Goal: Navigation & Orientation: Find specific page/section

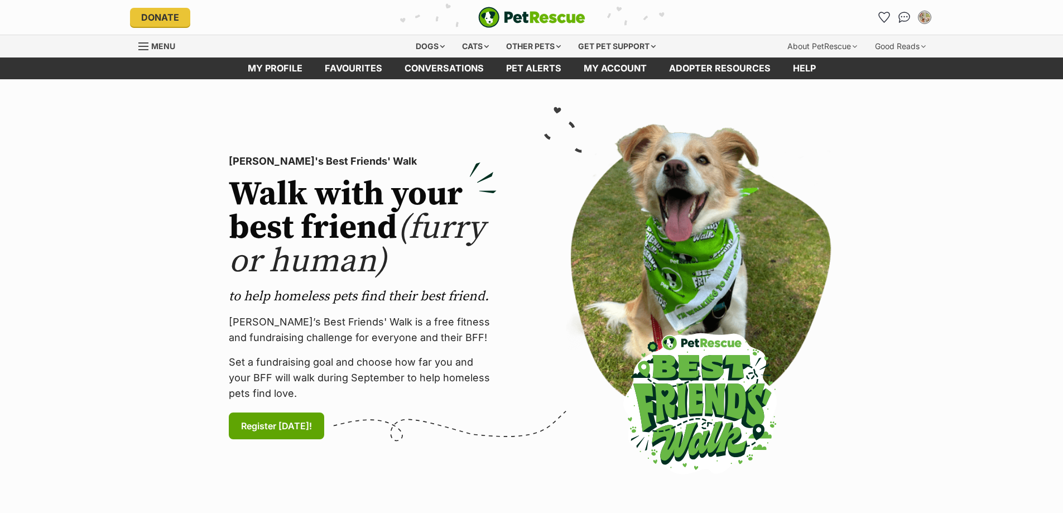
click at [885, 17] on icon "Favourites" at bounding box center [884, 17] width 11 height 10
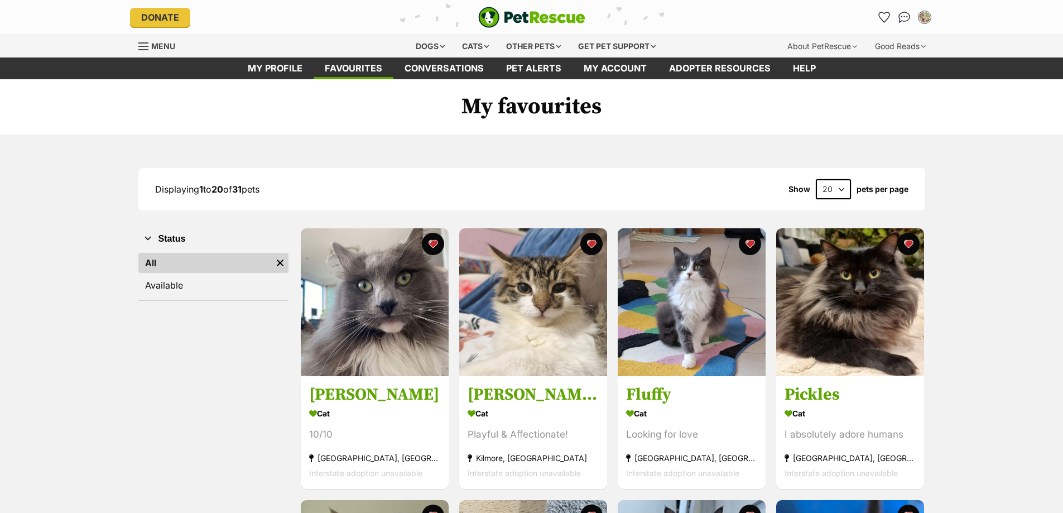
click at [346, 374] on link at bounding box center [375, 372] width 148 height 11
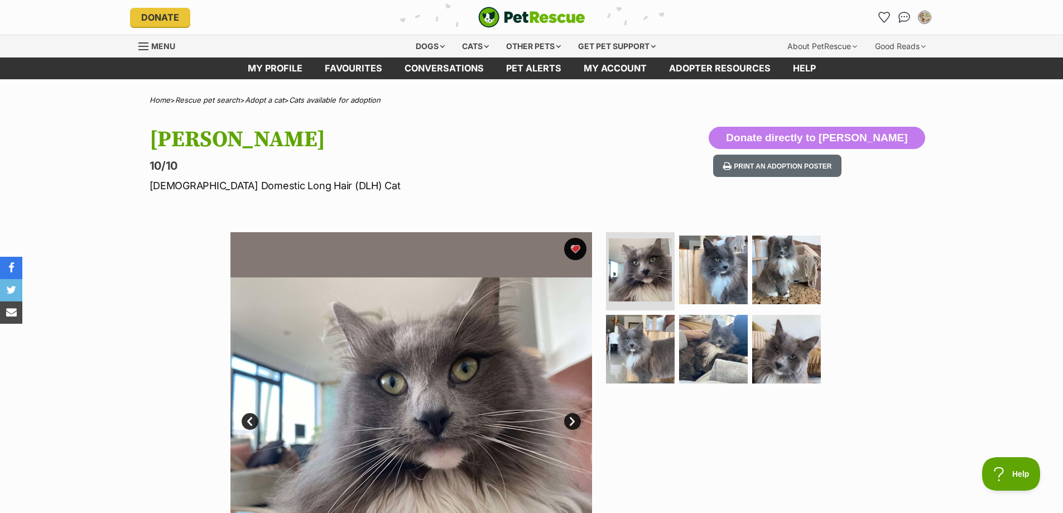
click at [889, 18] on icon "Favourites" at bounding box center [884, 17] width 11 height 10
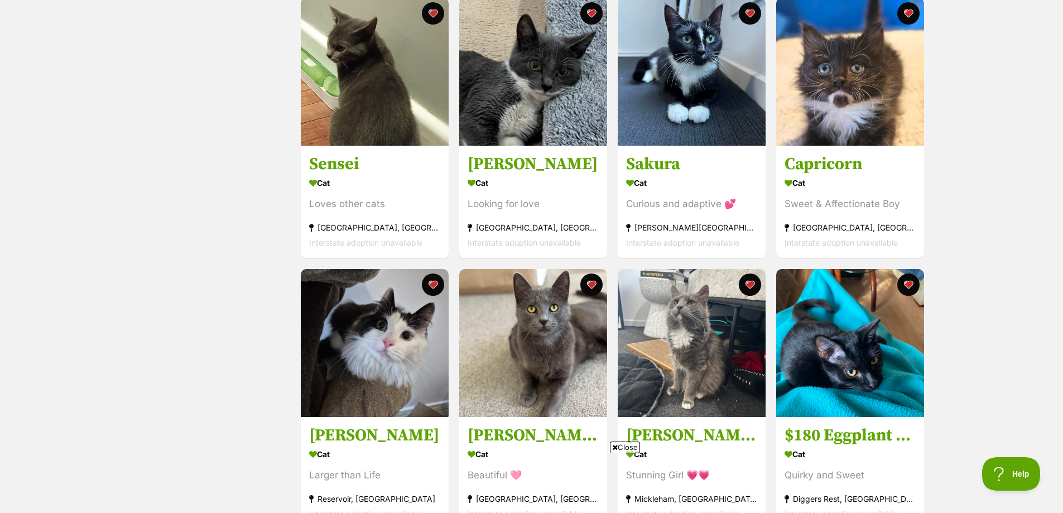
click at [676, 364] on img at bounding box center [692, 343] width 148 height 148
